Goal: Check status: Check status

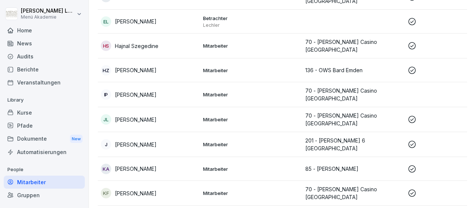
scroll to position [352, 0]
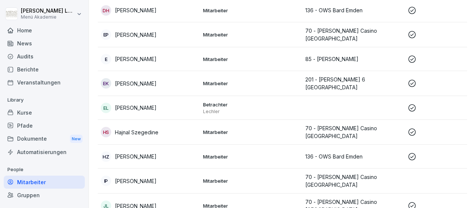
click at [39, 31] on div "Home" at bounding box center [44, 30] width 81 height 13
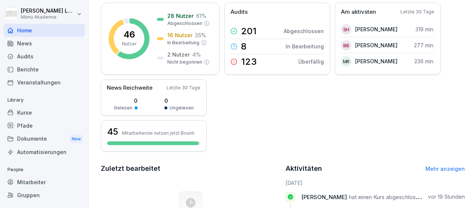
scroll to position [36, 0]
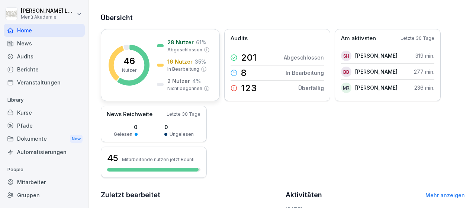
click at [181, 81] on p "2 Nutzer" at bounding box center [178, 81] width 23 height 8
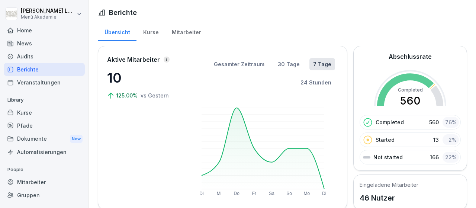
click at [30, 30] on div "Home" at bounding box center [44, 30] width 81 height 13
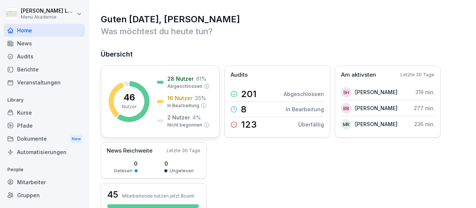
click at [190, 79] on p "28 Nutzer" at bounding box center [180, 79] width 26 height 8
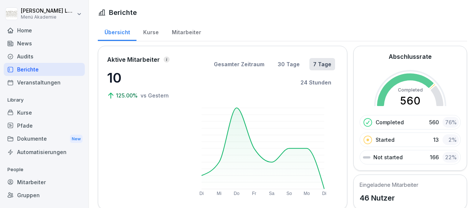
scroll to position [43, 0]
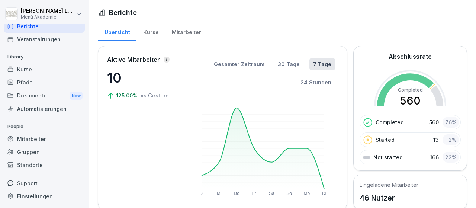
click at [53, 139] on div "Mitarbeiter" at bounding box center [44, 138] width 81 height 13
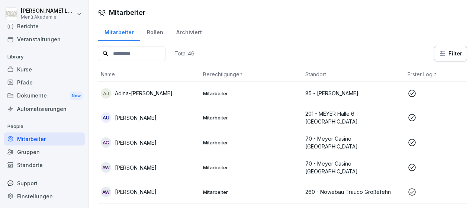
scroll to position [43, 0]
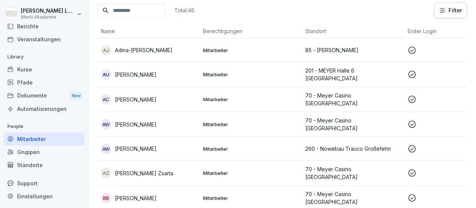
click at [411, 120] on icon at bounding box center [411, 124] width 9 height 9
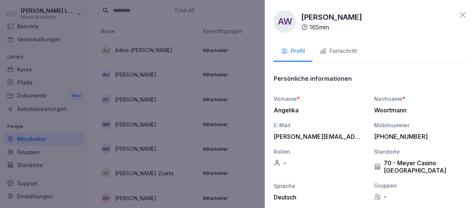
click at [350, 51] on div "Fortschritt" at bounding box center [338, 51] width 37 height 9
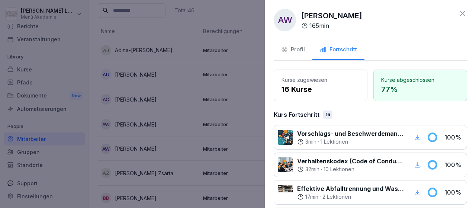
scroll to position [0, 0]
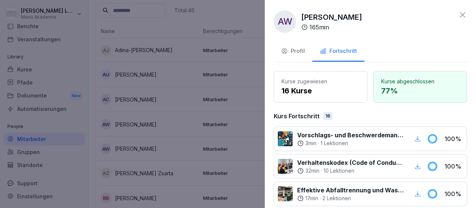
click at [252, 105] on div at bounding box center [238, 104] width 476 height 208
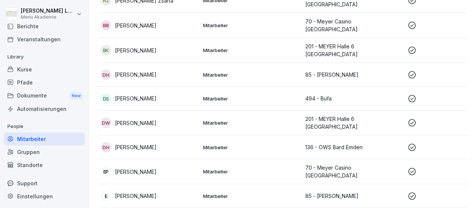
scroll to position [259, 0]
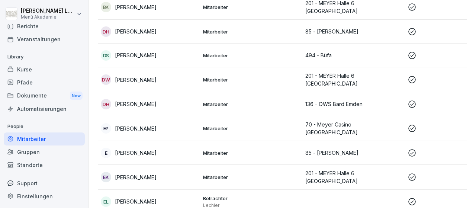
click at [412, 124] on icon at bounding box center [411, 128] width 9 height 9
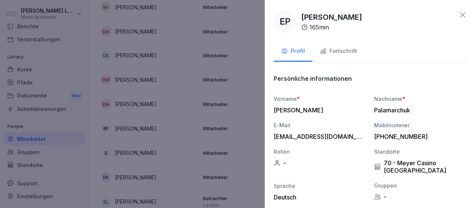
click at [351, 51] on div "Fortschritt" at bounding box center [338, 51] width 37 height 9
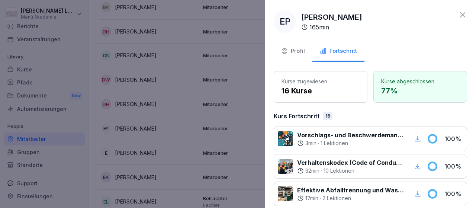
click at [256, 104] on div at bounding box center [238, 104] width 476 height 208
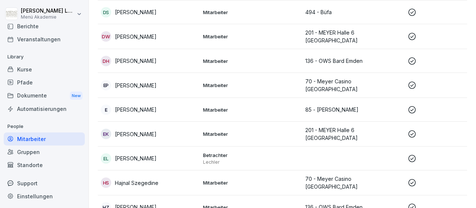
scroll to position [345, 0]
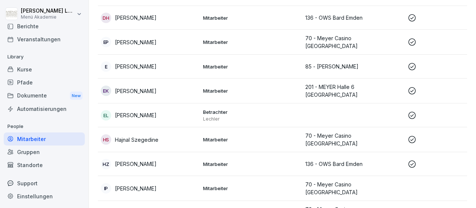
click at [413, 159] on icon at bounding box center [411, 163] width 9 height 9
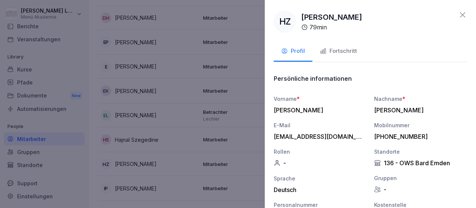
click at [352, 53] on div "Fortschritt" at bounding box center [338, 51] width 37 height 9
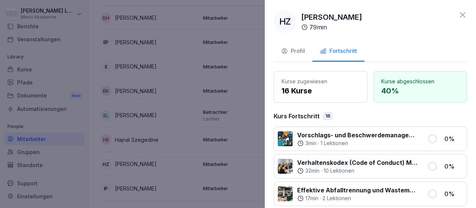
click at [465, 13] on icon at bounding box center [462, 14] width 9 height 9
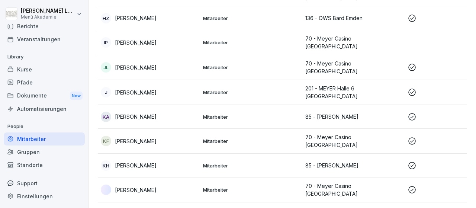
scroll to position [517, 0]
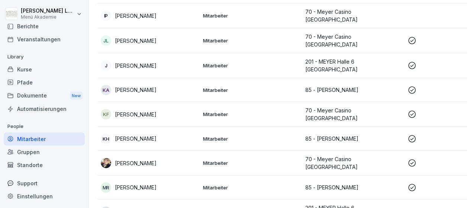
click at [412, 158] on icon at bounding box center [411, 162] width 9 height 9
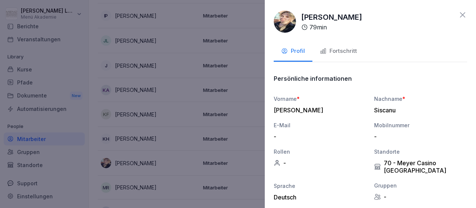
click at [352, 50] on div "Fortschritt" at bounding box center [338, 51] width 37 height 9
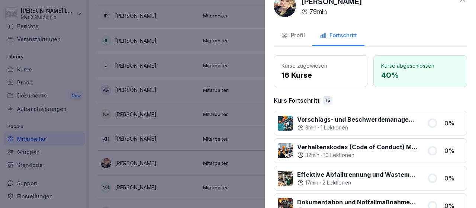
scroll to position [0, 0]
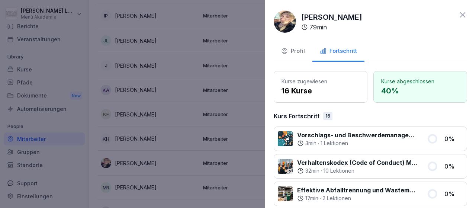
click at [176, 122] on div at bounding box center [238, 104] width 476 height 208
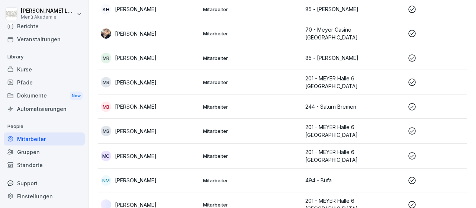
scroll to position [690, 0]
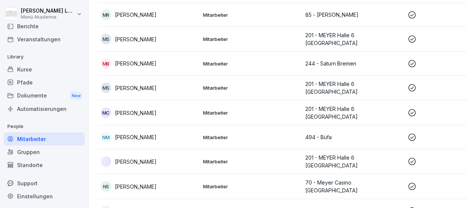
click at [412, 133] on icon at bounding box center [411, 136] width 7 height 7
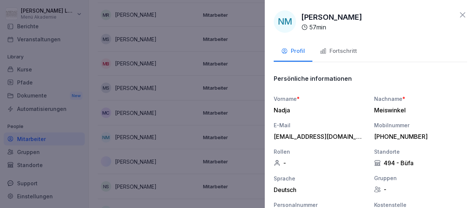
click at [349, 52] on div "Fortschritt" at bounding box center [338, 51] width 37 height 9
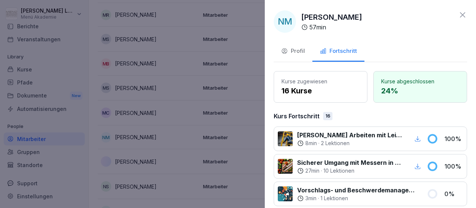
click at [462, 14] on icon at bounding box center [462, 14] width 9 height 9
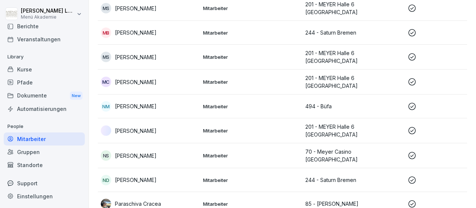
scroll to position [733, 0]
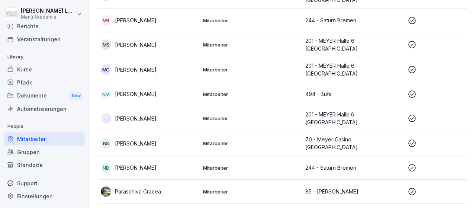
click at [412, 164] on icon at bounding box center [411, 167] width 7 height 7
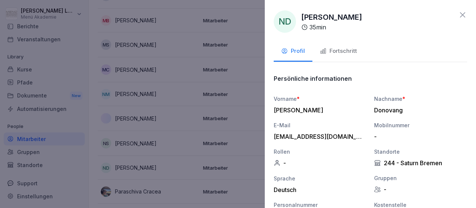
click at [345, 51] on div "Fortschritt" at bounding box center [338, 51] width 37 height 9
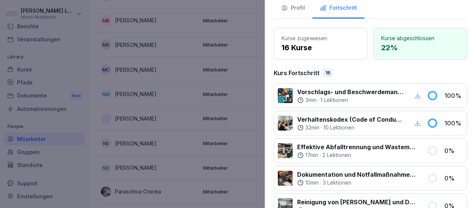
scroll to position [0, 0]
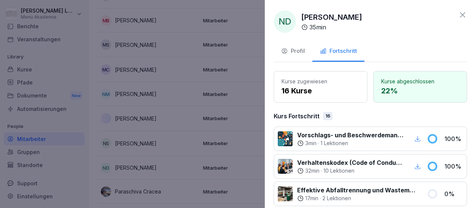
click at [463, 15] on icon at bounding box center [462, 14] width 9 height 9
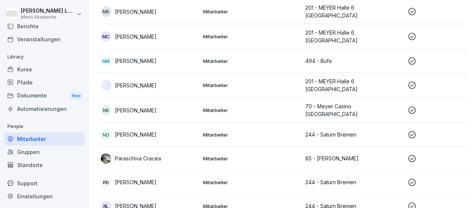
scroll to position [776, 0]
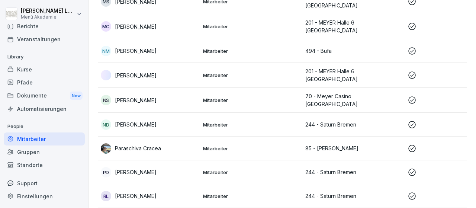
click at [414, 168] on icon at bounding box center [411, 172] width 9 height 9
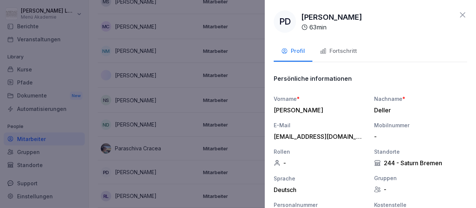
click at [347, 50] on div "Fortschritt" at bounding box center [338, 51] width 37 height 9
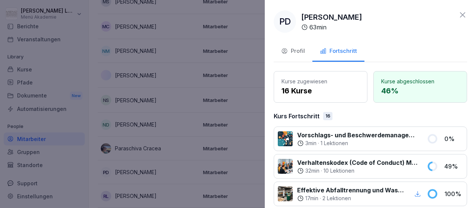
click at [460, 14] on icon at bounding box center [462, 14] width 9 height 9
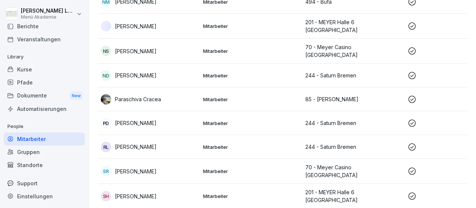
scroll to position [862, 0]
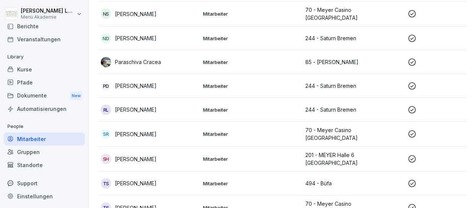
click at [412, 130] on icon at bounding box center [411, 133] width 7 height 7
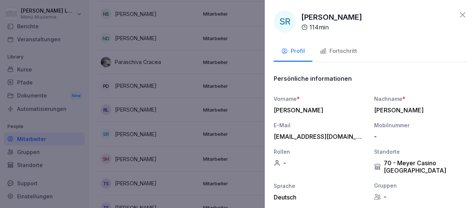
click at [344, 53] on div "Fortschritt" at bounding box center [338, 51] width 37 height 9
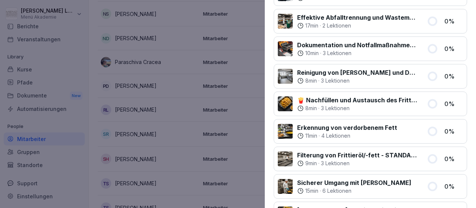
scroll to position [0, 0]
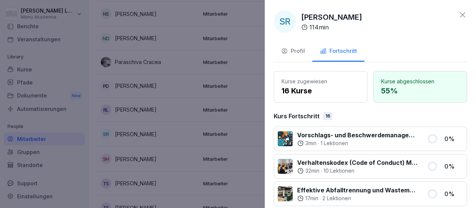
drag, startPoint x: 262, startPoint y: 141, endPoint x: 270, endPoint y: 146, distance: 9.7
click at [262, 141] on div at bounding box center [238, 104] width 476 height 208
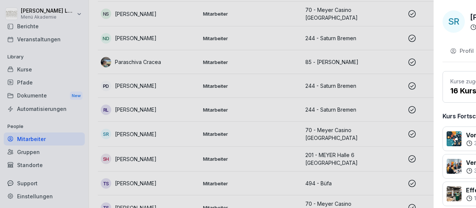
scroll to position [862, 0]
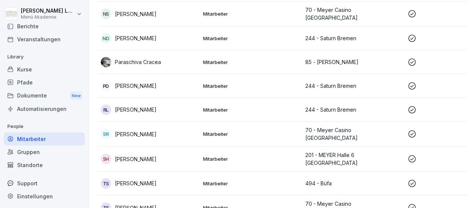
click at [414, 179] on icon at bounding box center [411, 183] width 9 height 9
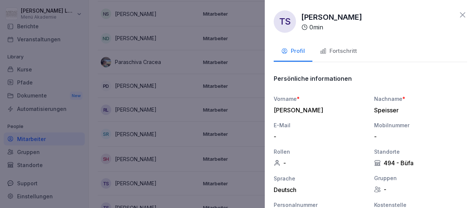
click at [346, 50] on div "Fortschritt" at bounding box center [338, 51] width 37 height 9
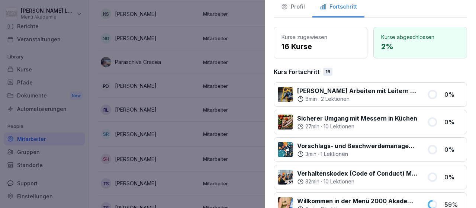
scroll to position [43, 0]
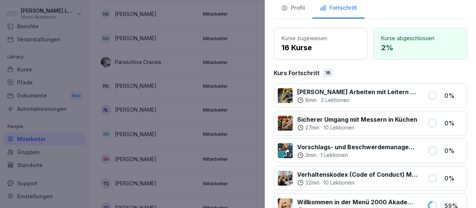
click at [255, 87] on div at bounding box center [238, 104] width 476 height 208
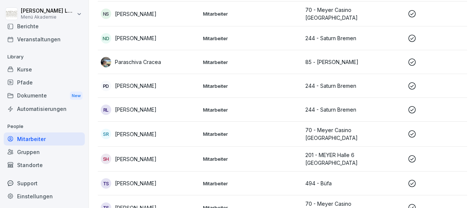
scroll to position [862, 0]
click at [413, 106] on icon at bounding box center [411, 109] width 7 height 7
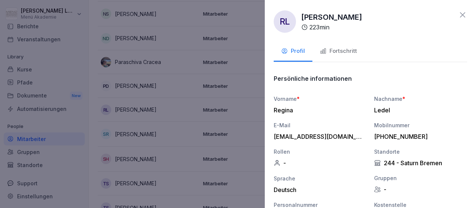
click at [342, 50] on div "Fortschritt" at bounding box center [338, 51] width 37 height 9
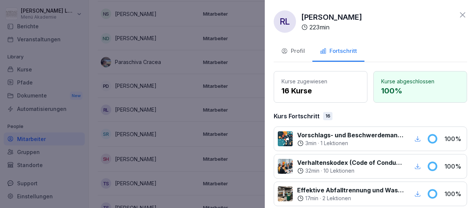
click at [464, 17] on icon at bounding box center [462, 14] width 9 height 9
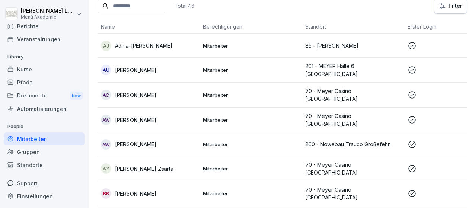
scroll to position [0, 0]
